Goal: Task Accomplishment & Management: Manage account settings

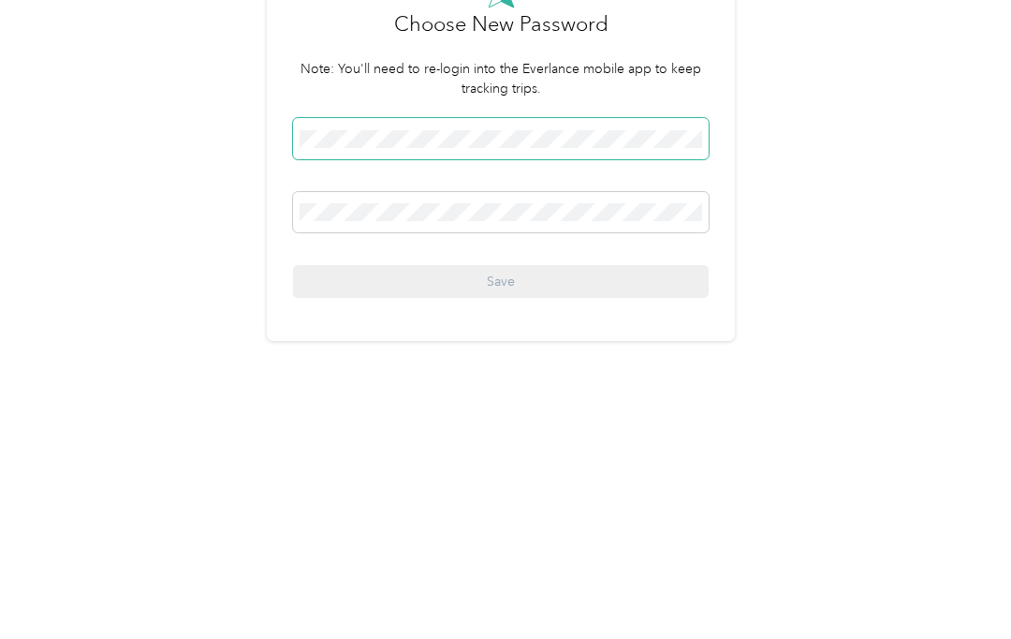
scroll to position [42, 0]
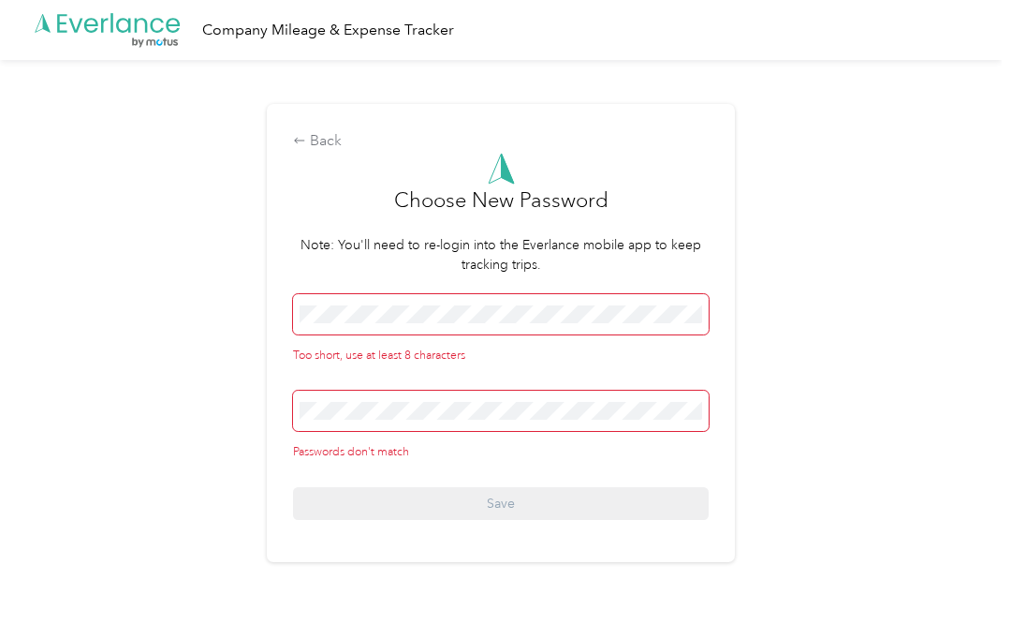
click at [556, 294] on span at bounding box center [501, 314] width 416 height 41
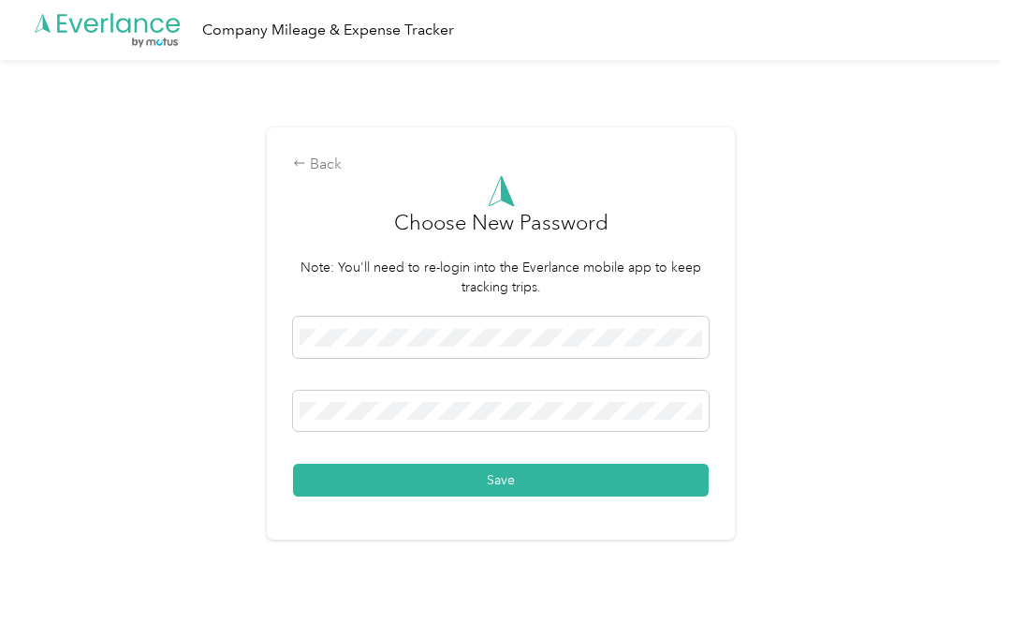
click at [559, 464] on button "Save" at bounding box center [501, 479] width 416 height 33
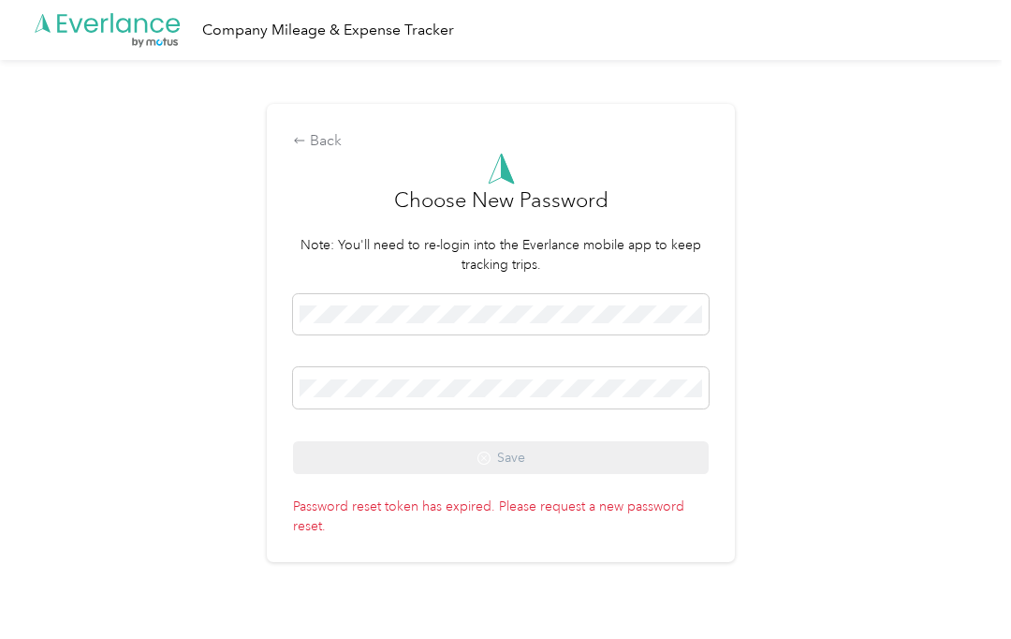
click at [325, 110] on div "Back Choose New Password Note: You'll need to re-login into the Everlance mobil…" at bounding box center [501, 333] width 468 height 458
click at [306, 134] on icon at bounding box center [299, 140] width 13 height 13
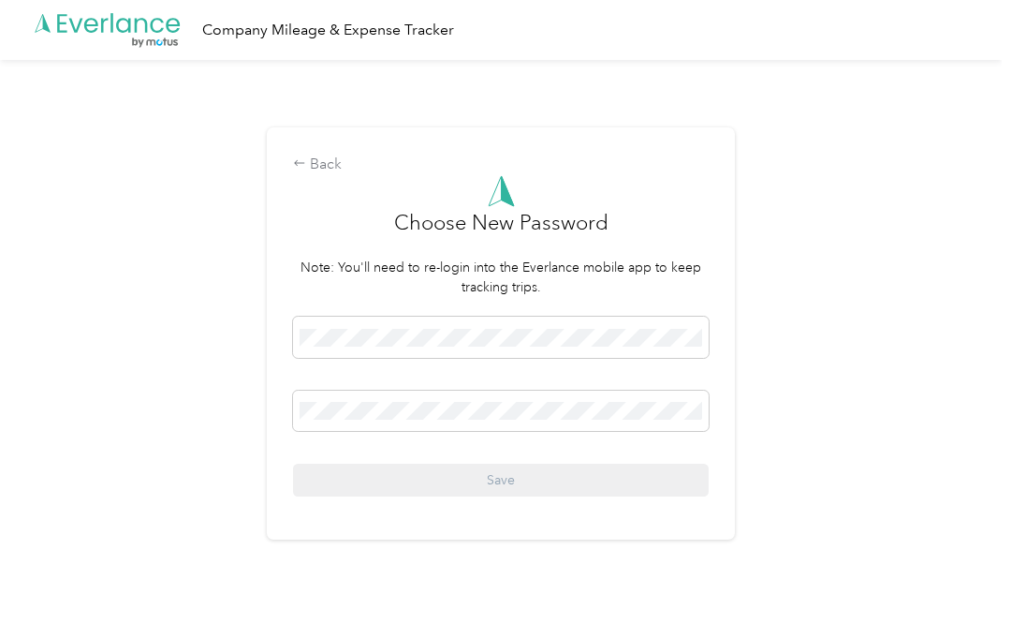
click at [341, 364] on div at bounding box center [501, 340] width 416 height 48
click at [317, 345] on span at bounding box center [501, 336] width 416 height 41
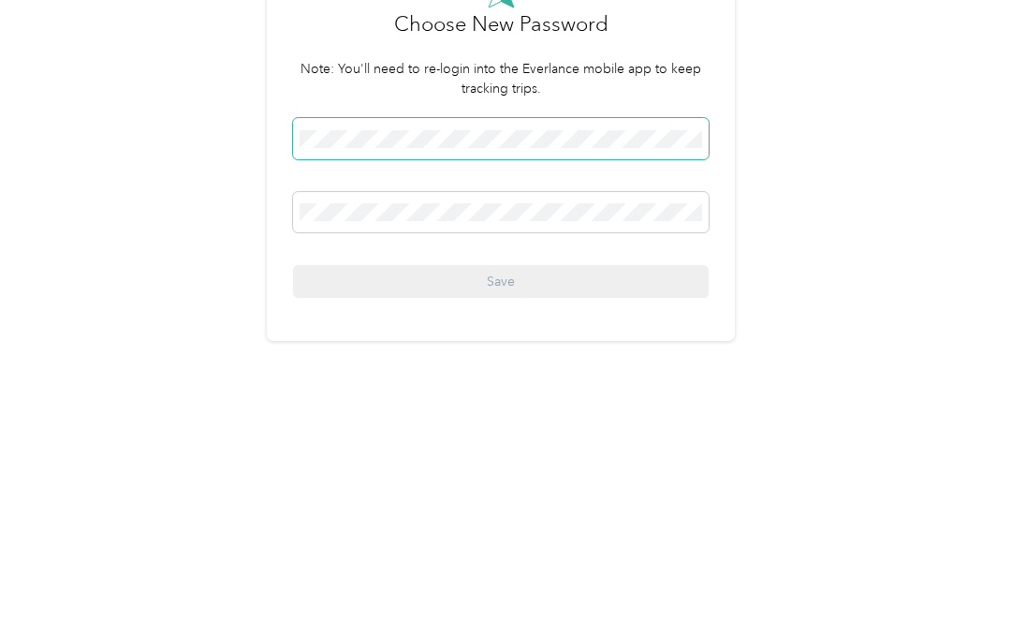
scroll to position [42, 0]
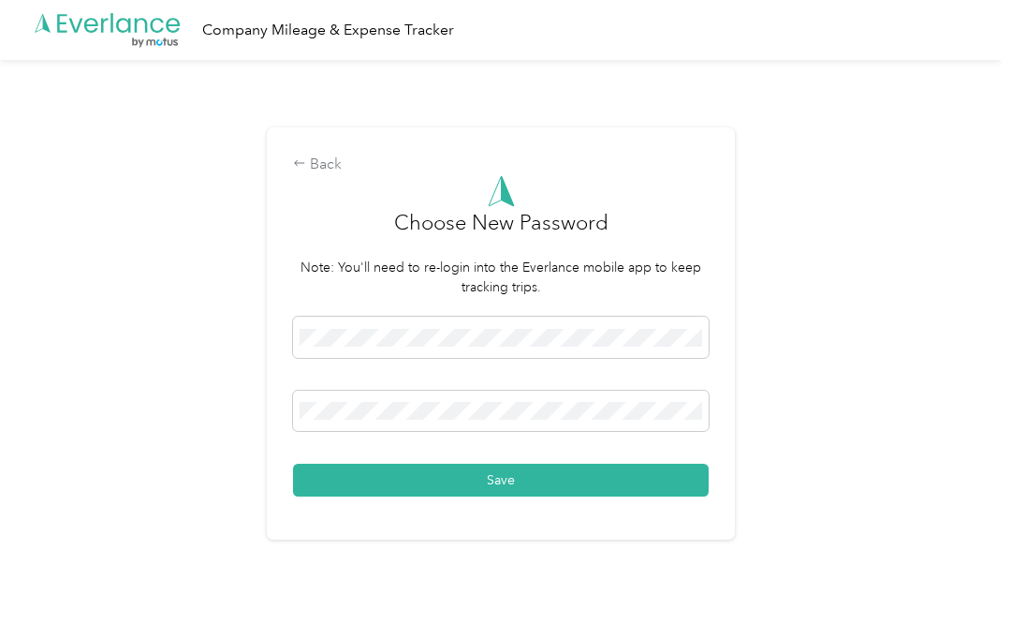
click at [566, 471] on button "Save" at bounding box center [501, 479] width 416 height 33
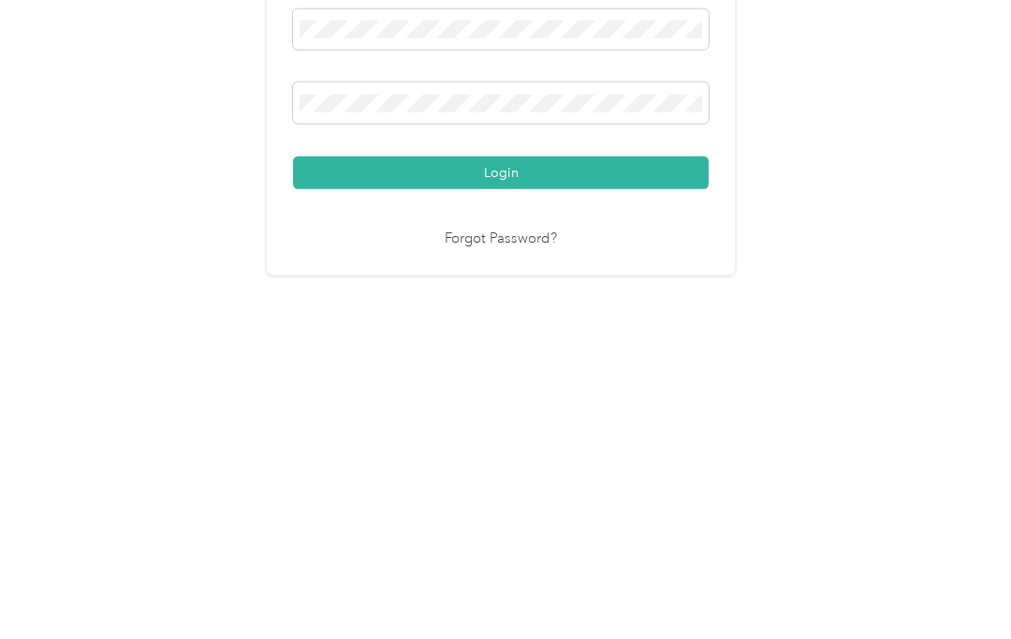
scroll to position [42, 0]
